Goal: Information Seeking & Learning: Learn about a topic

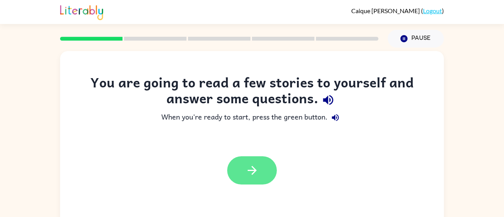
click at [238, 166] on button "button" at bounding box center [252, 171] width 50 height 28
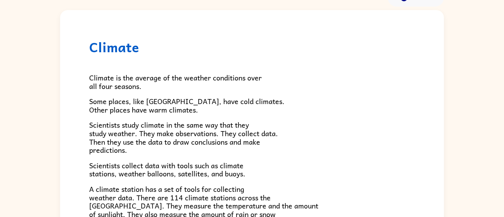
scroll to position [55, 0]
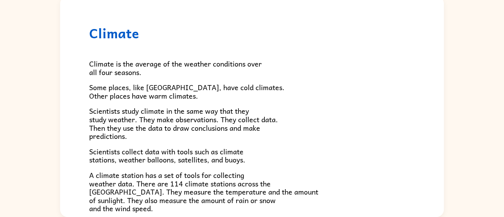
drag, startPoint x: 444, startPoint y: 45, endPoint x: 444, endPoint y: 57, distance: 12.0
click at [444, 57] on div "Climate Climate is the average of the weather conditions over all four seasons.…" at bounding box center [252, 105] width 504 height 225
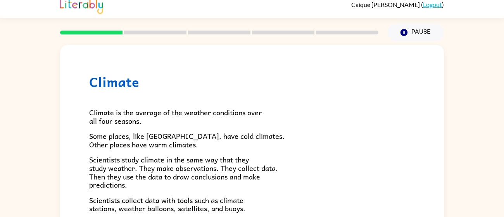
scroll to position [7, 0]
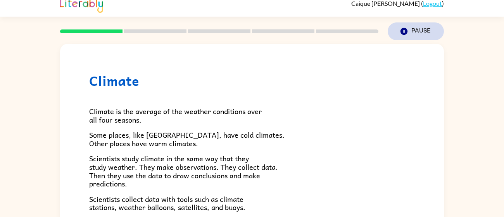
click at [431, 33] on button "Pause Pause" at bounding box center [416, 31] width 56 height 18
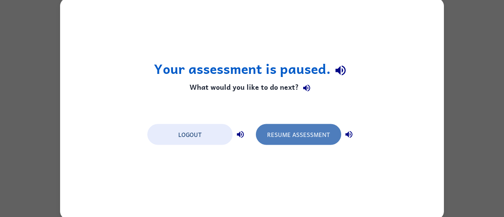
click at [291, 128] on button "Resume Assessment" at bounding box center [298, 134] width 85 height 21
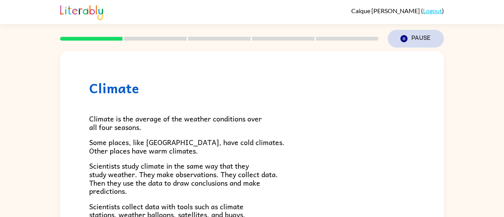
click at [429, 40] on button "Pause Pause" at bounding box center [416, 39] width 56 height 18
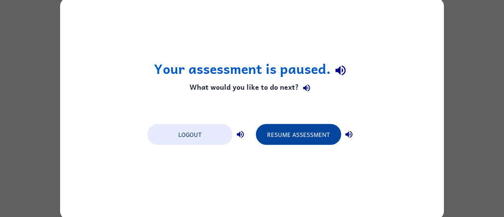
click at [326, 135] on button "Resume Assessment" at bounding box center [298, 134] width 85 height 21
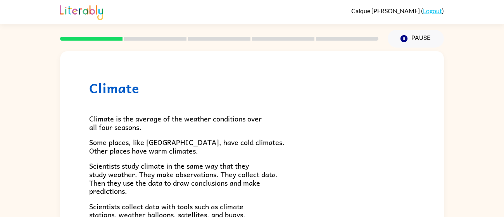
click at [224, 119] on span "Climate is the average of the weather conditions over all four seasons." at bounding box center [175, 123] width 173 height 20
click at [424, 35] on button "Pause Pause" at bounding box center [416, 39] width 56 height 18
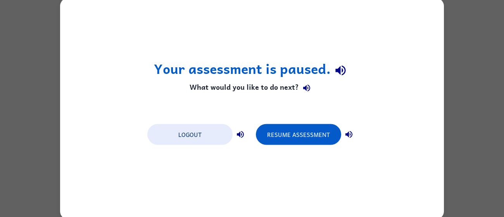
click at [306, 88] on icon "button" at bounding box center [306, 88] width 7 height 7
click at [304, 88] on icon "button" at bounding box center [306, 88] width 7 height 7
click at [307, 96] on button "button" at bounding box center [307, 89] width 16 height 16
click at [305, 87] on icon "button" at bounding box center [306, 88] width 7 height 7
click at [337, 77] on icon "button" at bounding box center [341, 71] width 14 height 14
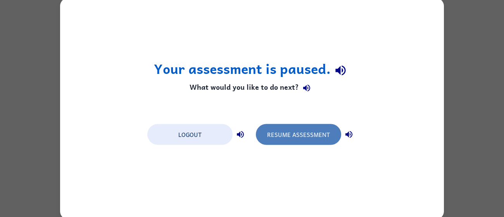
click at [335, 141] on button "Resume Assessment" at bounding box center [298, 134] width 85 height 21
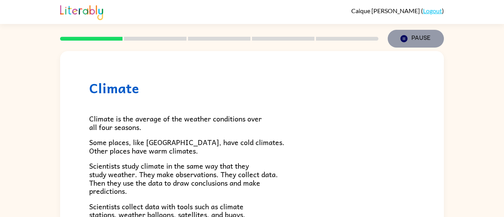
click at [412, 38] on button "Pause Pause" at bounding box center [416, 39] width 56 height 18
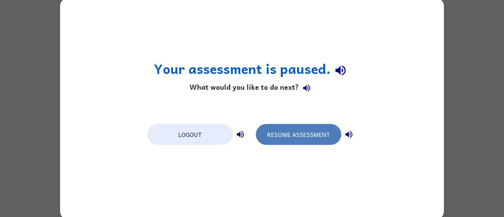
click at [297, 140] on button "Resume Assessment" at bounding box center [298, 134] width 85 height 21
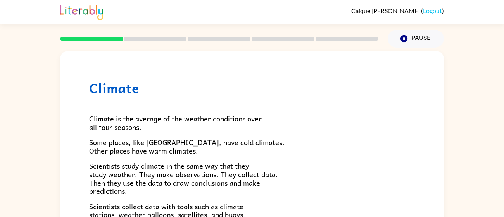
click at [234, 33] on div at bounding box center [219, 38] width 328 height 27
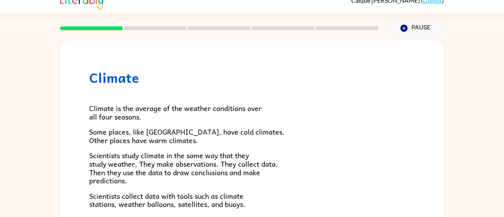
scroll to position [8, 0]
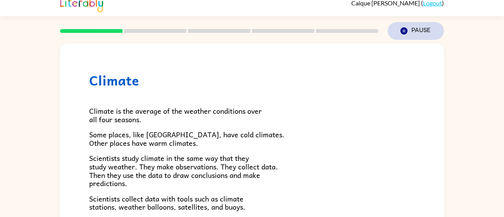
click at [439, 30] on button "Pause Pause" at bounding box center [416, 31] width 56 height 18
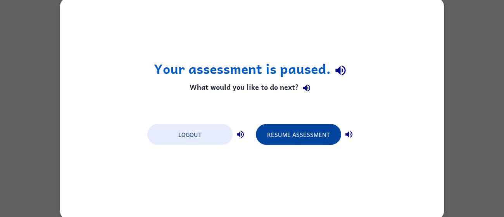
click at [309, 132] on button "Resume Assessment" at bounding box center [298, 134] width 85 height 21
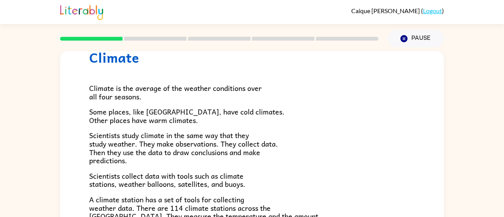
scroll to position [30, 0]
click at [402, 38] on icon "button" at bounding box center [403, 38] width 7 height 7
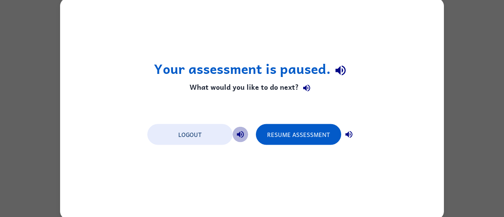
click at [240, 133] on icon "button" at bounding box center [240, 134] width 7 height 7
click at [341, 68] on icon "button" at bounding box center [341, 71] width 14 height 14
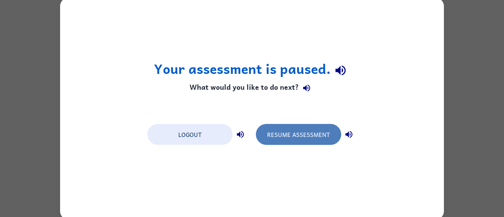
click at [333, 134] on button "Resume Assessment" at bounding box center [298, 134] width 85 height 21
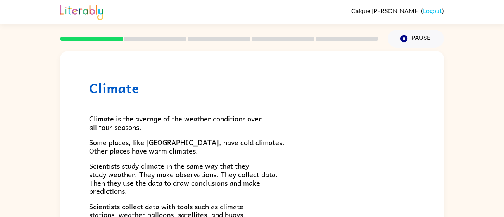
drag, startPoint x: 438, startPoint y: 103, endPoint x: 442, endPoint y: 115, distance: 12.1
click at [442, 115] on div "Climate Climate is the average of the weather conditions over all four seasons.…" at bounding box center [252, 161] width 384 height 221
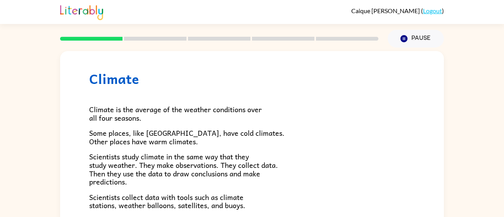
scroll to position [0, 0]
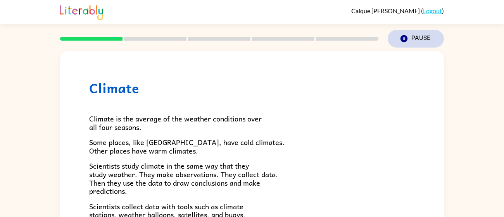
click at [430, 39] on button "Pause Pause" at bounding box center [416, 39] width 56 height 18
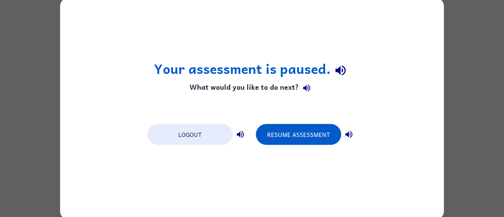
click at [313, 148] on div "Logout Resume Assessment" at bounding box center [251, 133] width 217 height 29
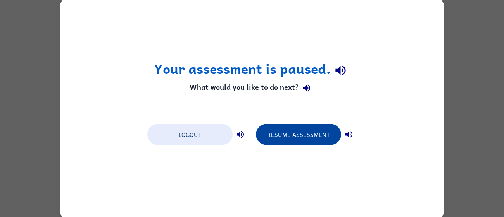
click at [315, 139] on button "Resume Assessment" at bounding box center [298, 134] width 85 height 21
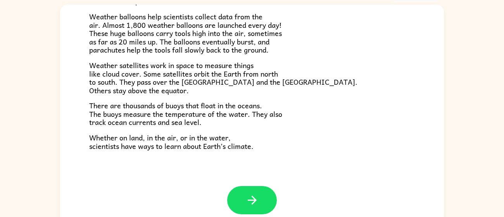
scroll to position [55, 0]
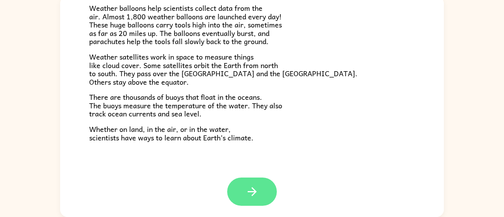
click at [248, 192] on icon "button" at bounding box center [251, 192] width 9 height 9
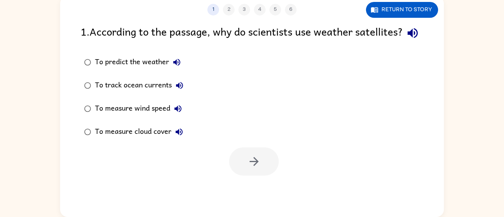
scroll to position [0, 0]
click at [177, 67] on icon "button" at bounding box center [176, 62] width 9 height 9
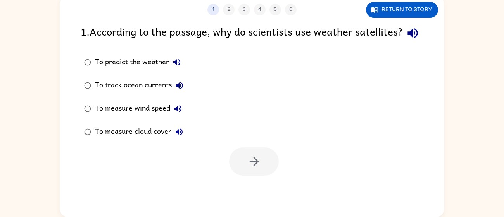
click at [177, 67] on icon "button" at bounding box center [176, 62] width 9 height 9
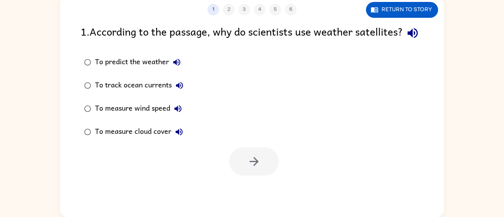
click at [177, 67] on icon "button" at bounding box center [176, 62] width 9 height 9
click at [112, 140] on div "To measure cloud cover" at bounding box center [141, 132] width 92 height 16
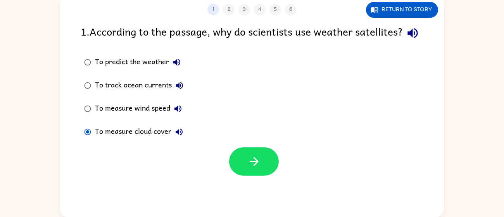
click at [179, 137] on icon "button" at bounding box center [178, 132] width 9 height 9
click at [406, 40] on icon "button" at bounding box center [413, 33] width 14 height 14
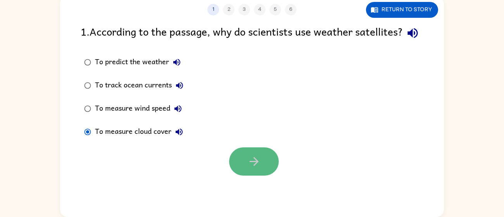
click at [241, 172] on button "button" at bounding box center [254, 162] width 50 height 28
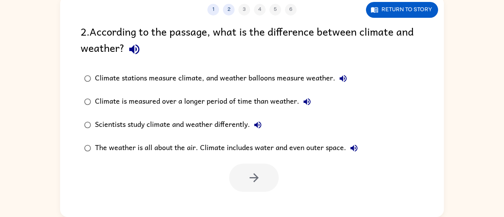
click at [207, 12] on div "1 2 3 4 5 6" at bounding box center [252, 10] width 384 height 12
click at [211, 13] on button "1" at bounding box center [213, 10] width 12 height 12
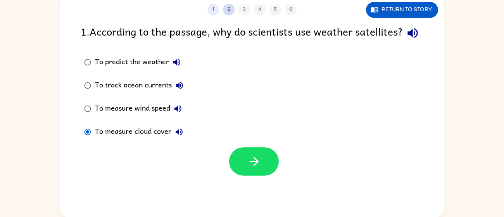
click at [225, 9] on button "2" at bounding box center [229, 10] width 12 height 12
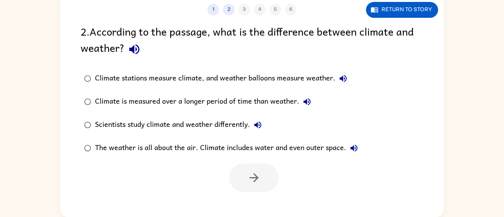
click at [219, 84] on div "Climate stations measure climate, and weather balloons measure weather." at bounding box center [223, 79] width 256 height 16
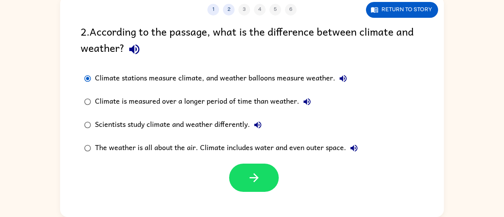
click at [219, 85] on div "Climate stations measure climate, and weather balloons measure weather." at bounding box center [223, 79] width 256 height 16
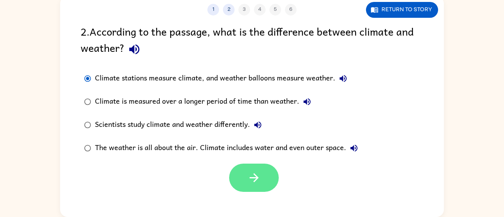
click at [243, 185] on button "button" at bounding box center [254, 178] width 50 height 28
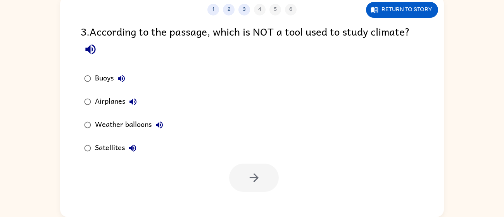
click at [110, 101] on div "Airplanes" at bounding box center [118, 102] width 46 height 16
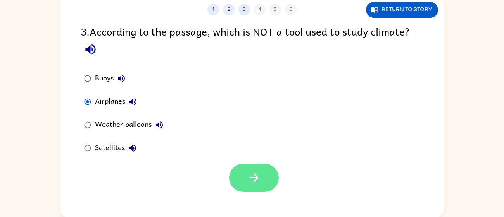
click at [245, 168] on button "button" at bounding box center [254, 178] width 50 height 28
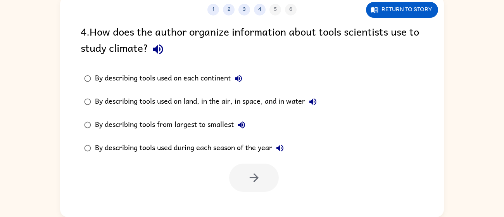
click at [183, 103] on div "By describing tools used on land, in the air, in space, and in water" at bounding box center [208, 102] width 226 height 16
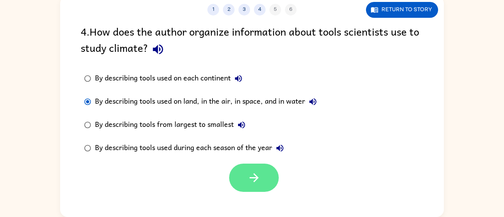
click at [245, 171] on button "button" at bounding box center [254, 178] width 50 height 28
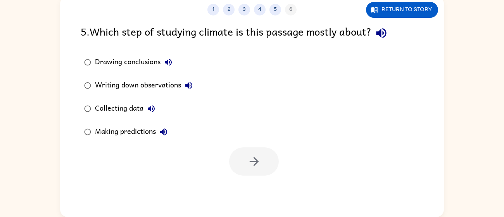
click at [116, 63] on div "Drawing conclusions" at bounding box center [135, 63] width 81 height 16
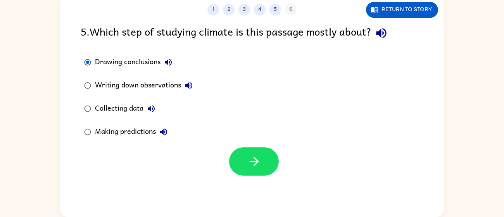
click at [107, 109] on div "Collecting data" at bounding box center [127, 109] width 64 height 16
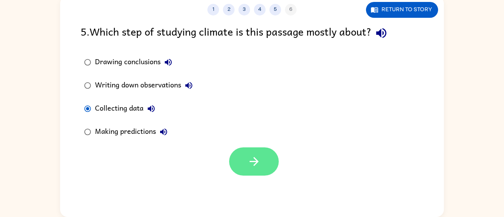
click at [249, 154] on button "button" at bounding box center [254, 162] width 50 height 28
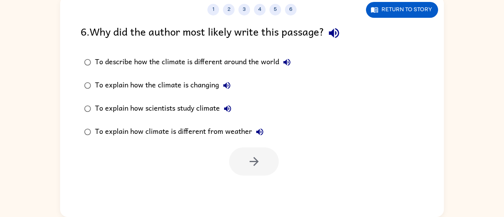
click at [154, 114] on div "To explain how scientists study climate" at bounding box center [165, 109] width 140 height 16
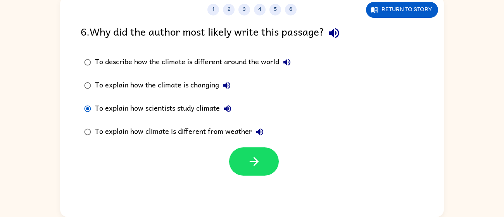
click at [218, 131] on div "To explain how climate is different from weather" at bounding box center [181, 132] width 173 height 16
click at [216, 131] on div "To explain how climate is different from weather" at bounding box center [181, 132] width 173 height 16
click at [204, 132] on div "To explain how climate is different from weather" at bounding box center [181, 132] width 173 height 16
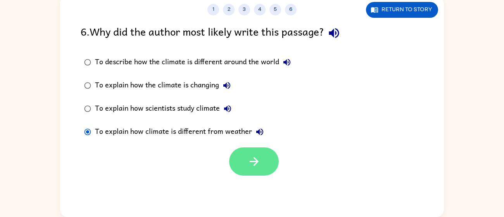
click at [255, 162] on icon "button" at bounding box center [254, 162] width 14 height 14
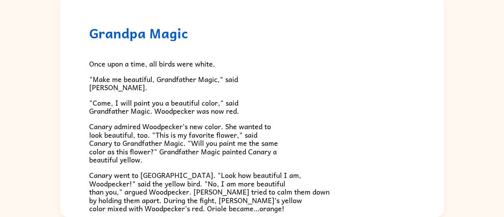
click at [322, 71] on div "Once upon a time, all birds were white. "Make me beautiful, Grandfather Magic,"…" at bounding box center [252, 191] width 326 height 300
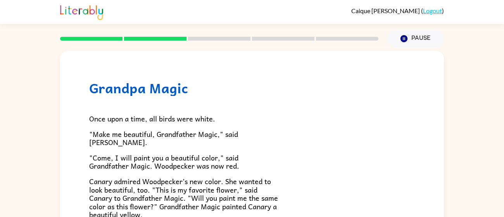
click at [432, 12] on link "Logout" at bounding box center [432, 10] width 19 height 7
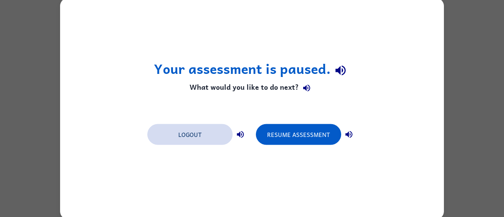
click at [190, 136] on button "Logout" at bounding box center [189, 134] width 85 height 21
